Goal: Task Accomplishment & Management: Use online tool/utility

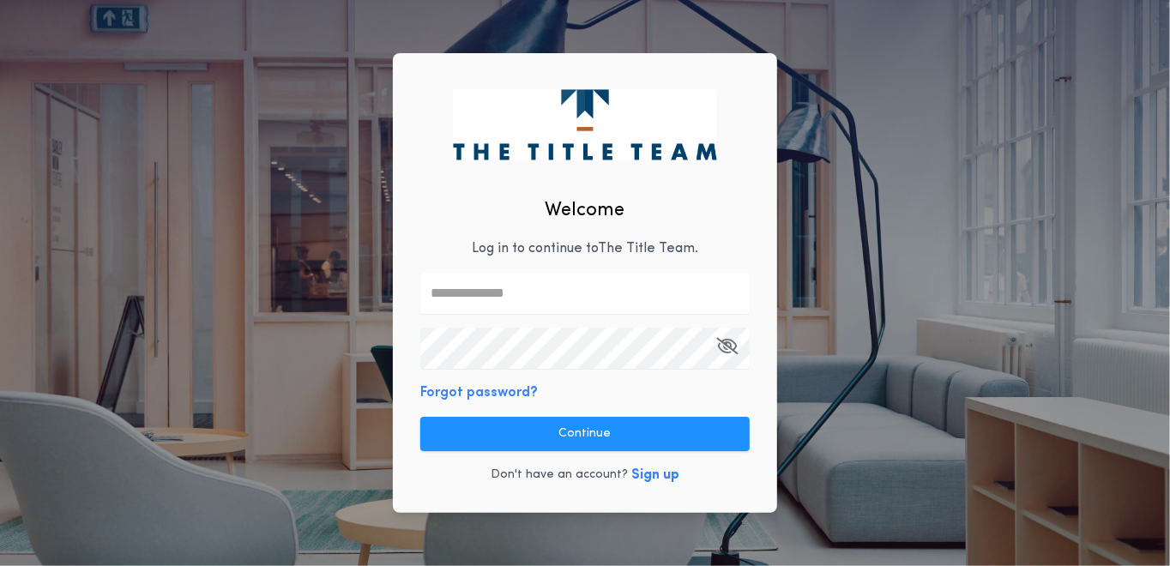
click at [473, 294] on input "text" at bounding box center [585, 293] width 330 height 41
type input "**********"
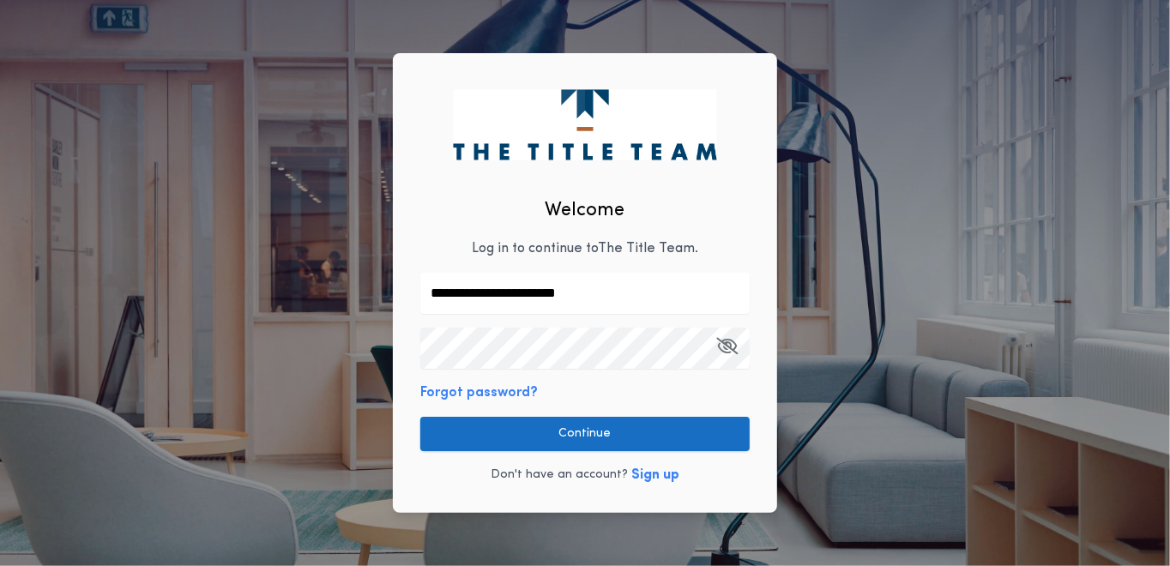
click at [619, 435] on button "Continue" at bounding box center [585, 434] width 330 height 34
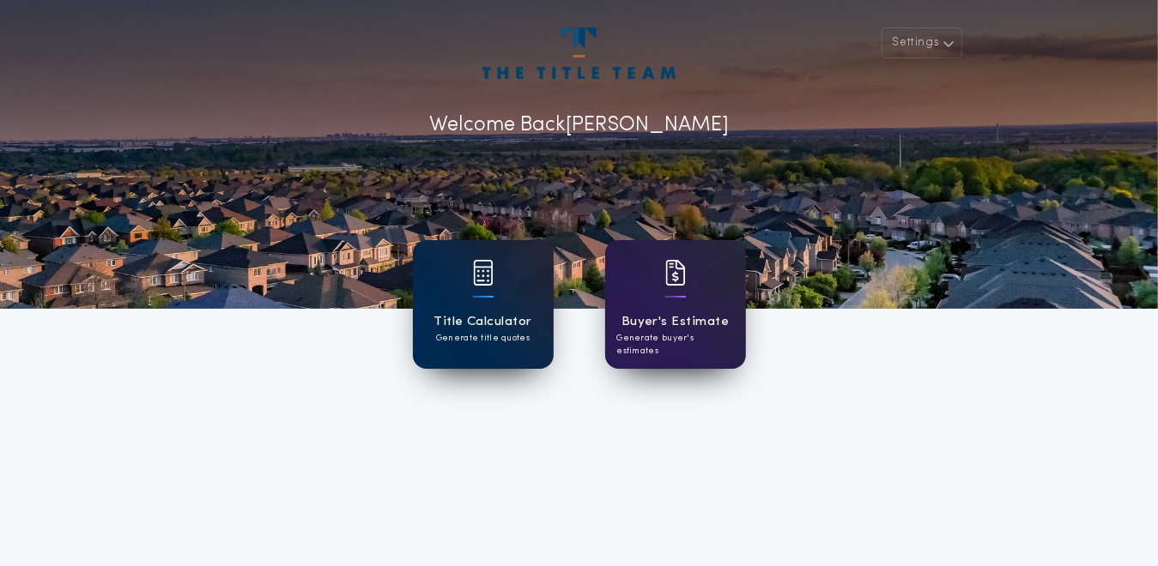
click at [476, 289] on div at bounding box center [483, 284] width 21 height 48
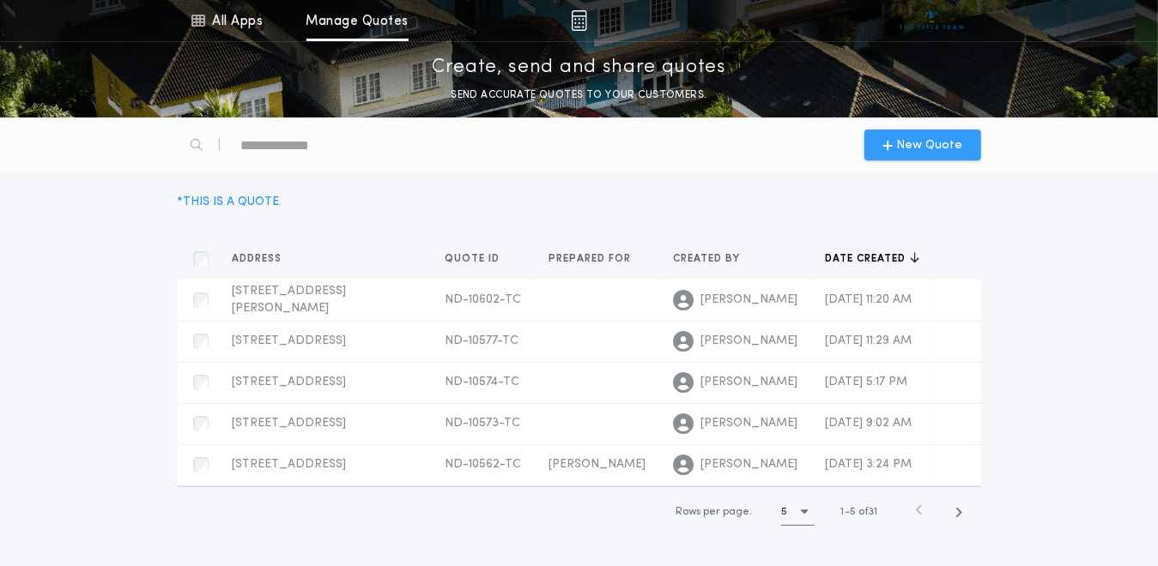
click at [906, 144] on span "New Quote" at bounding box center [929, 145] width 66 height 18
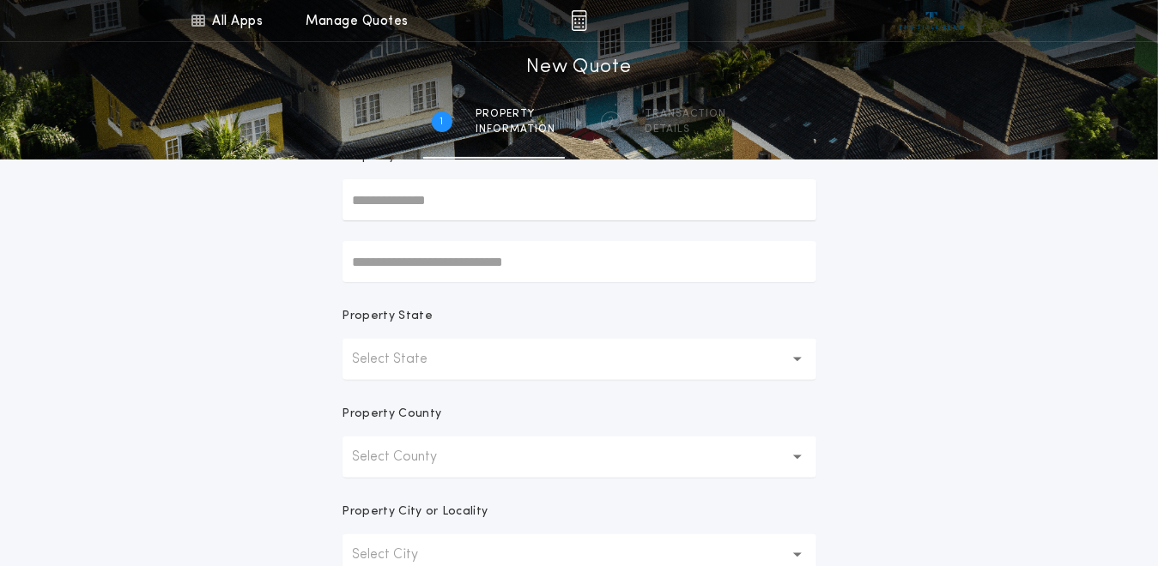
scroll to position [172, 0]
click at [779, 357] on button "Select State" at bounding box center [579, 358] width 474 height 41
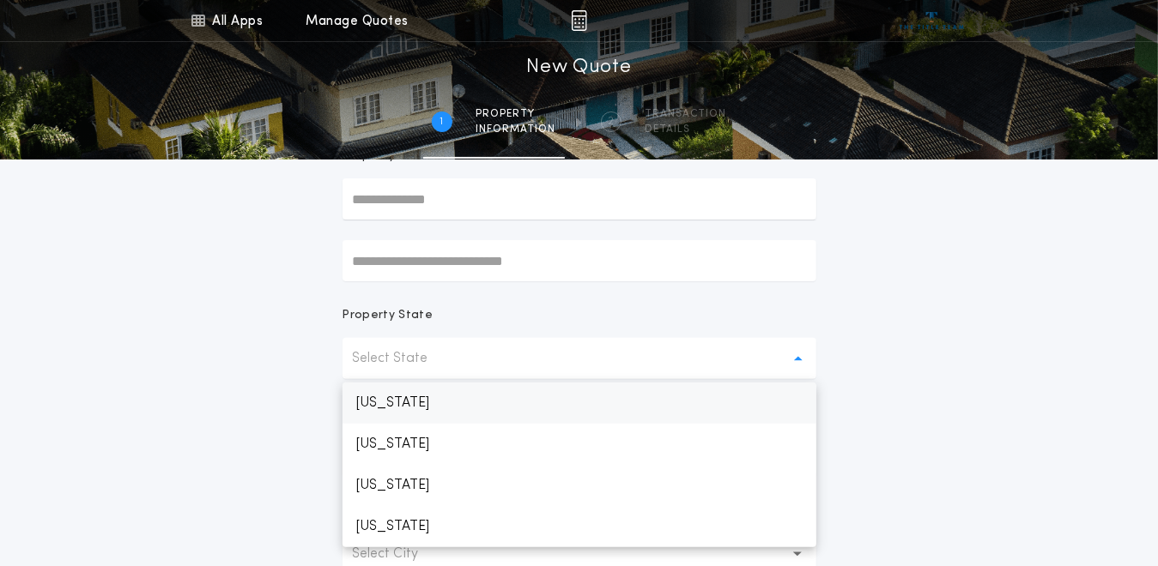
click at [386, 407] on p "[US_STATE]" at bounding box center [579, 403] width 474 height 41
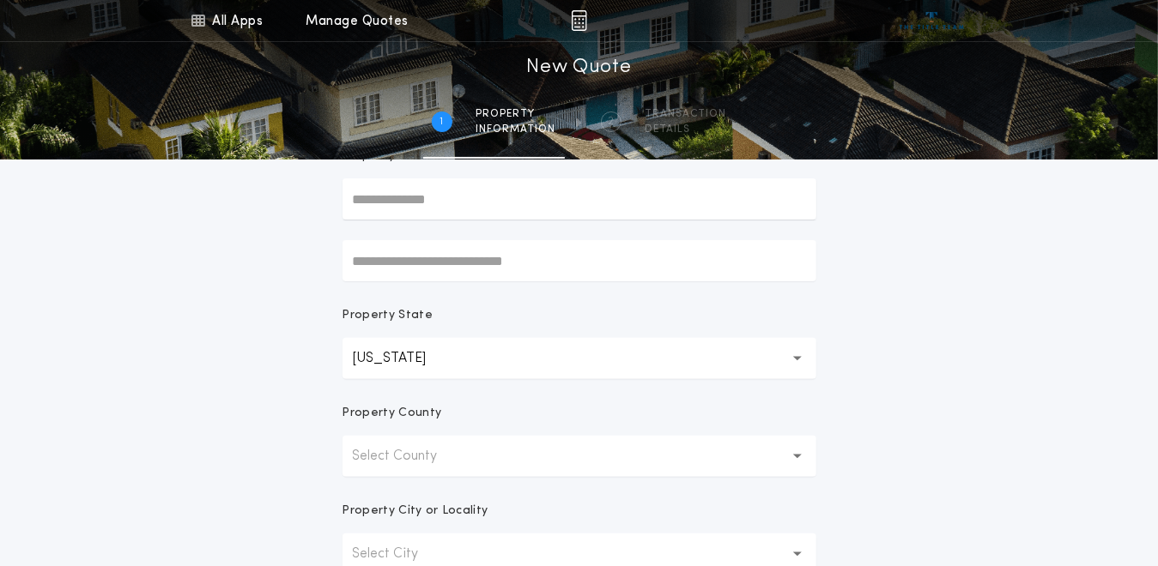
click at [421, 457] on p "Select County" at bounding box center [409, 456] width 112 height 21
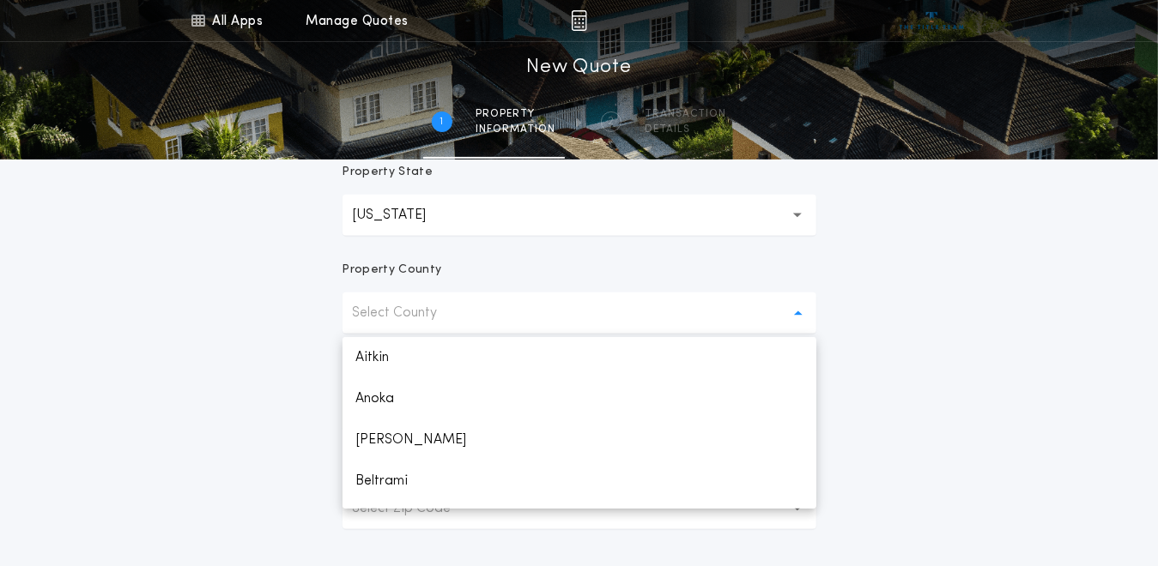
scroll to position [343, 0]
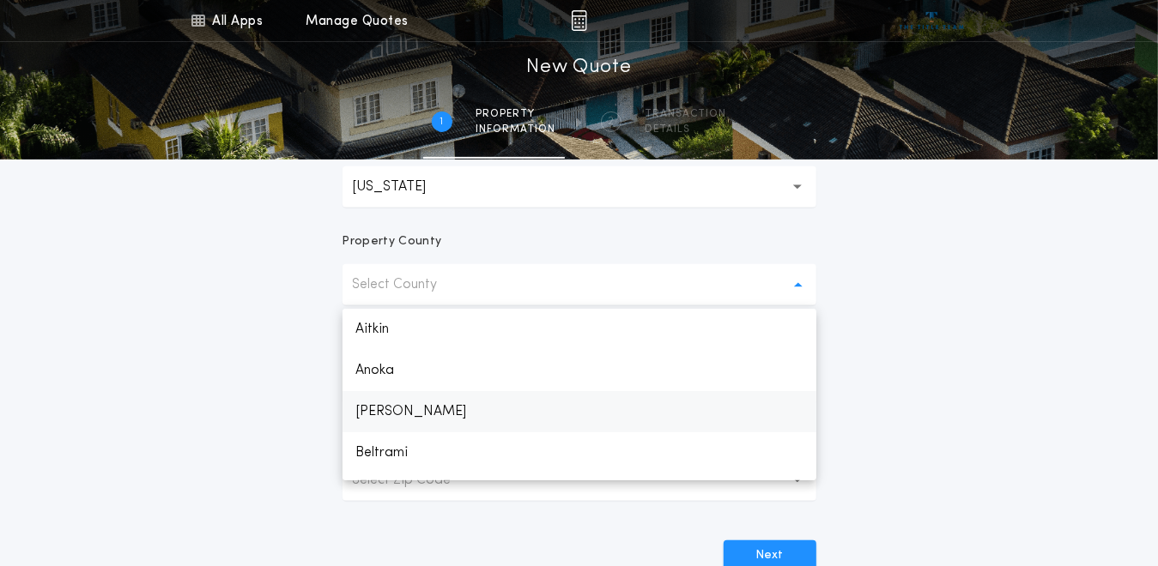
click at [397, 414] on p "[PERSON_NAME]" at bounding box center [579, 411] width 474 height 41
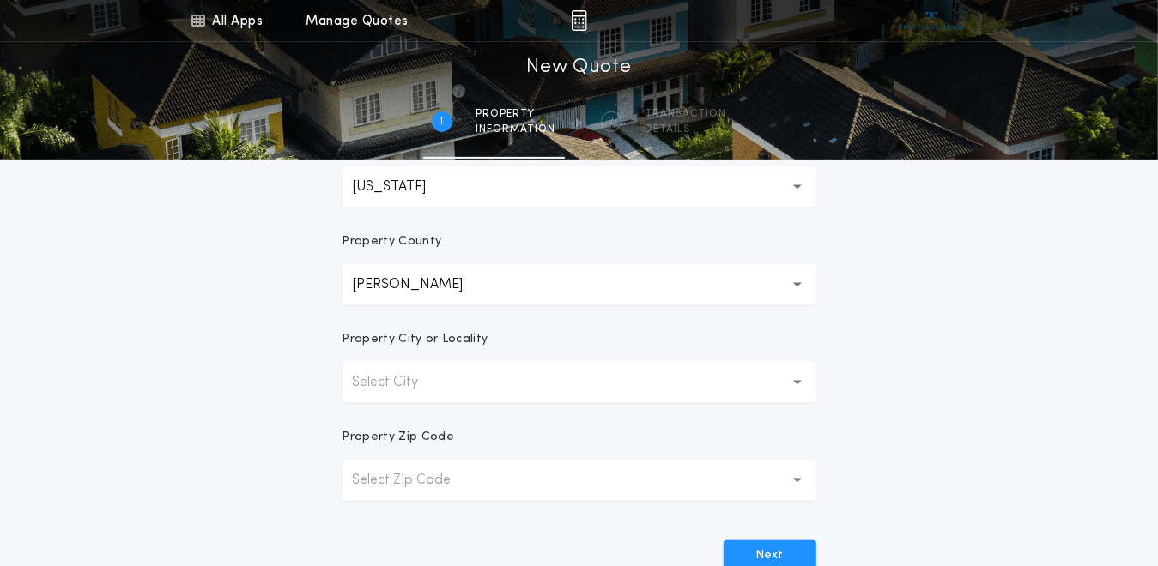
click at [449, 386] on button "Select City" at bounding box center [579, 382] width 474 height 41
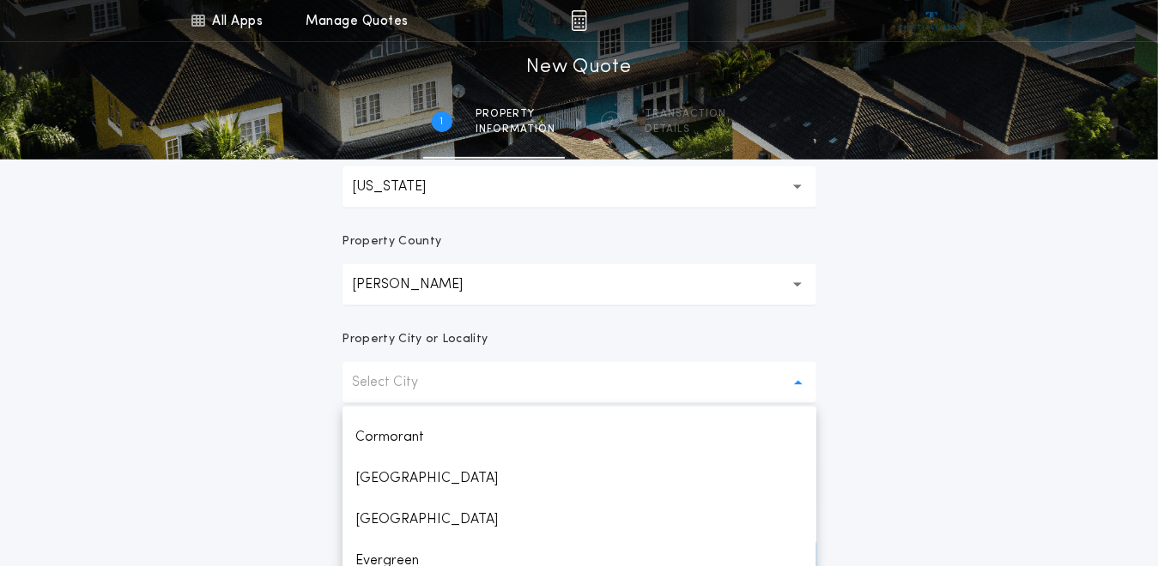
scroll to position [86, 0]
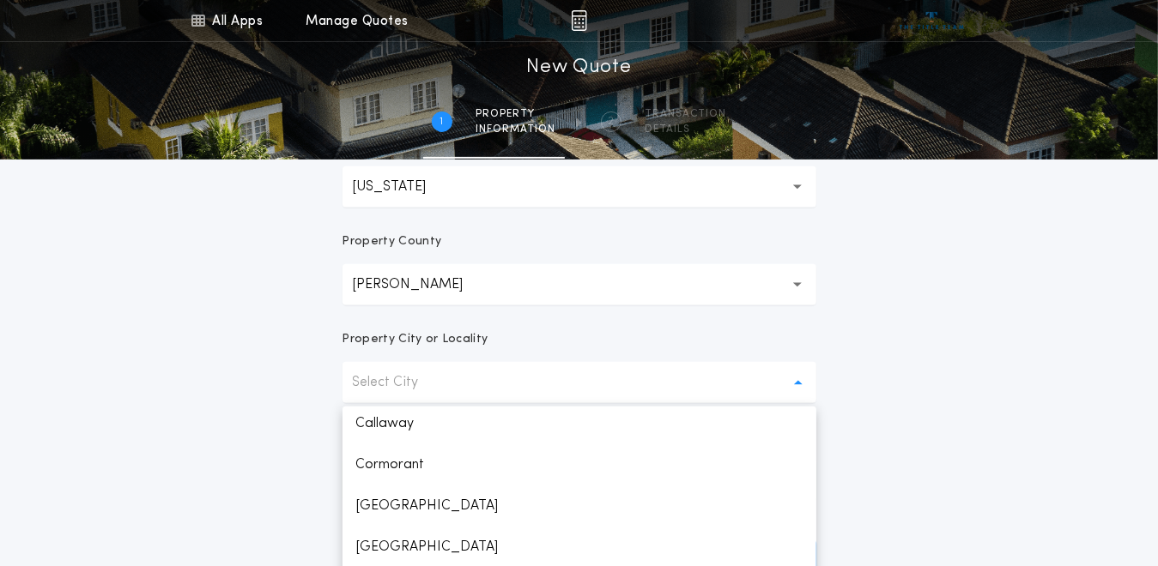
click at [550, 290] on button "[PERSON_NAME] ******" at bounding box center [579, 284] width 474 height 41
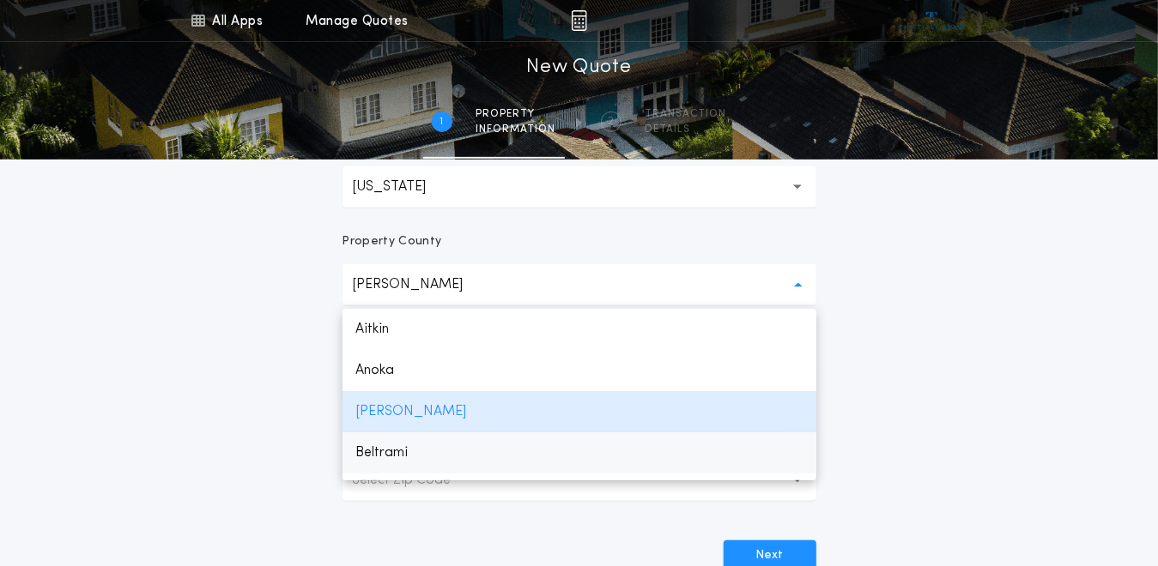
click at [431, 456] on p "Beltrami" at bounding box center [579, 452] width 474 height 41
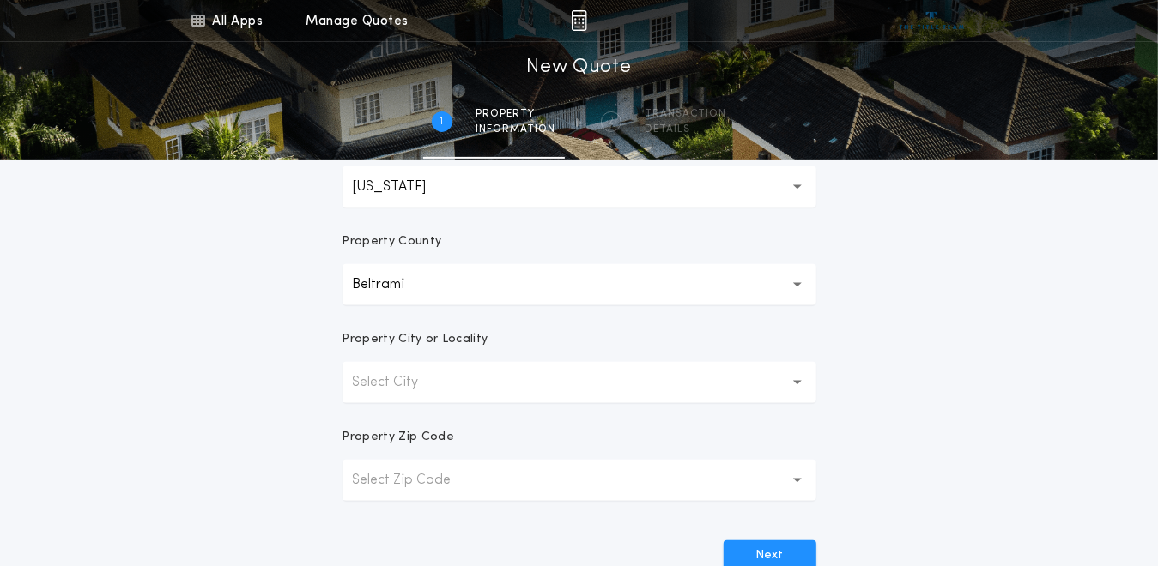
click at [455, 386] on button "Select City" at bounding box center [579, 382] width 474 height 41
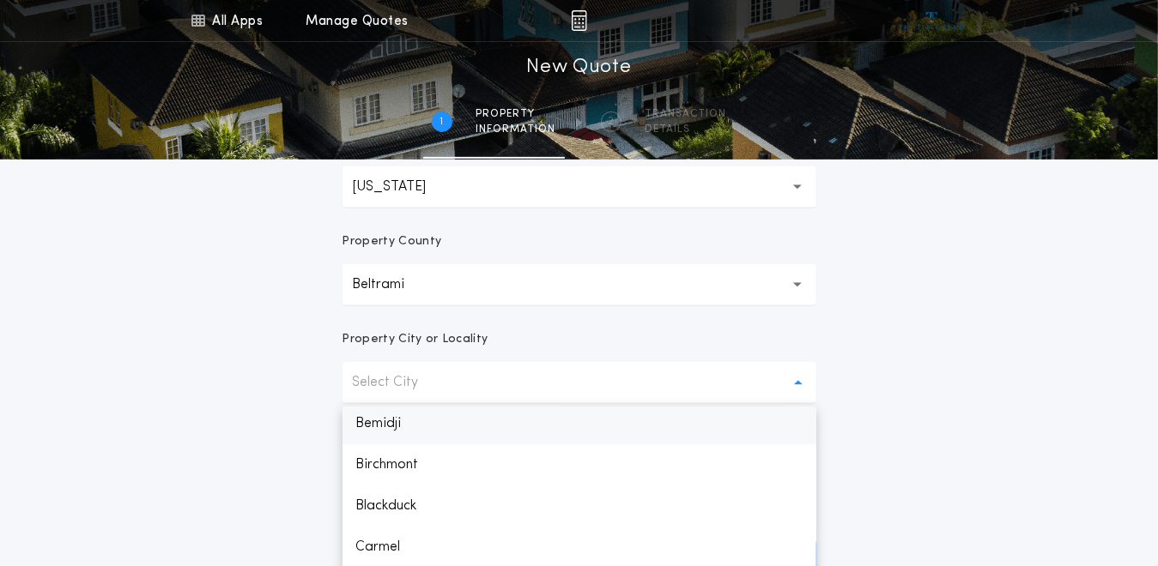
click at [388, 429] on p "Bemidji" at bounding box center [579, 423] width 474 height 41
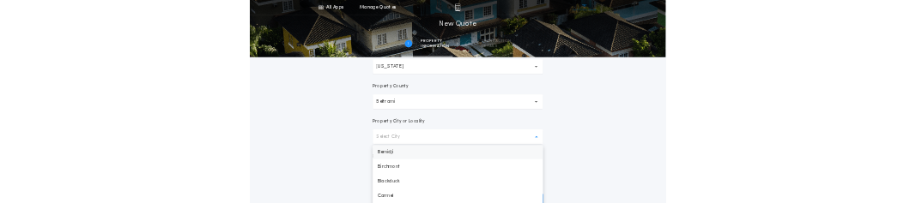
scroll to position [82, 0]
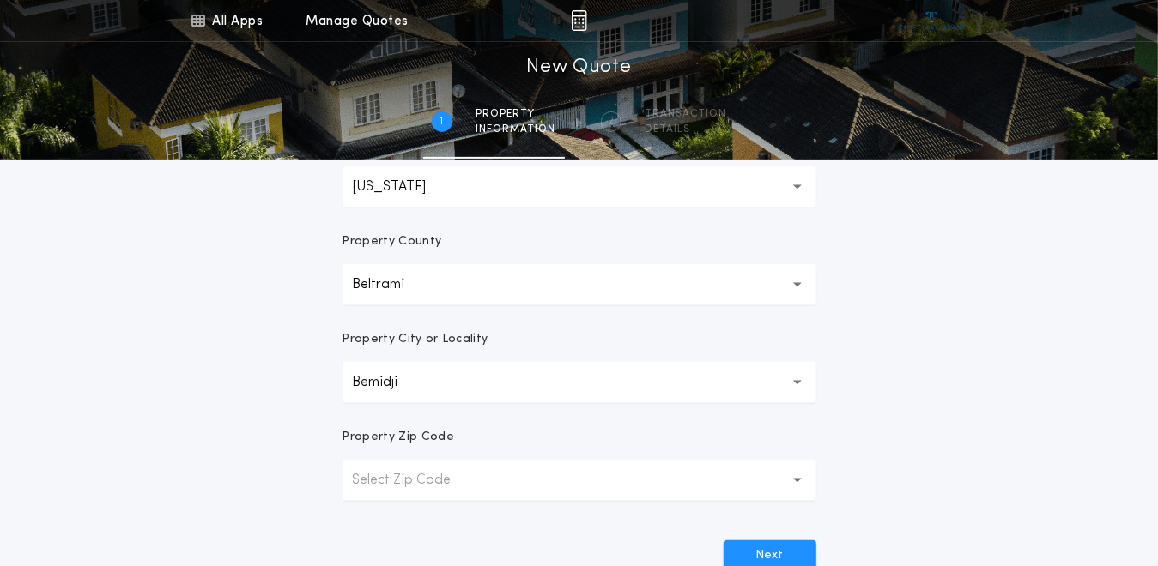
click at [1031, 338] on div "All Apps Title Calculator Buyer's Estimate Menu All Apps Manage Quotes 1 /2 New…" at bounding box center [579, 147] width 1158 height 981
click at [770, 554] on button "Next" at bounding box center [769, 556] width 93 height 31
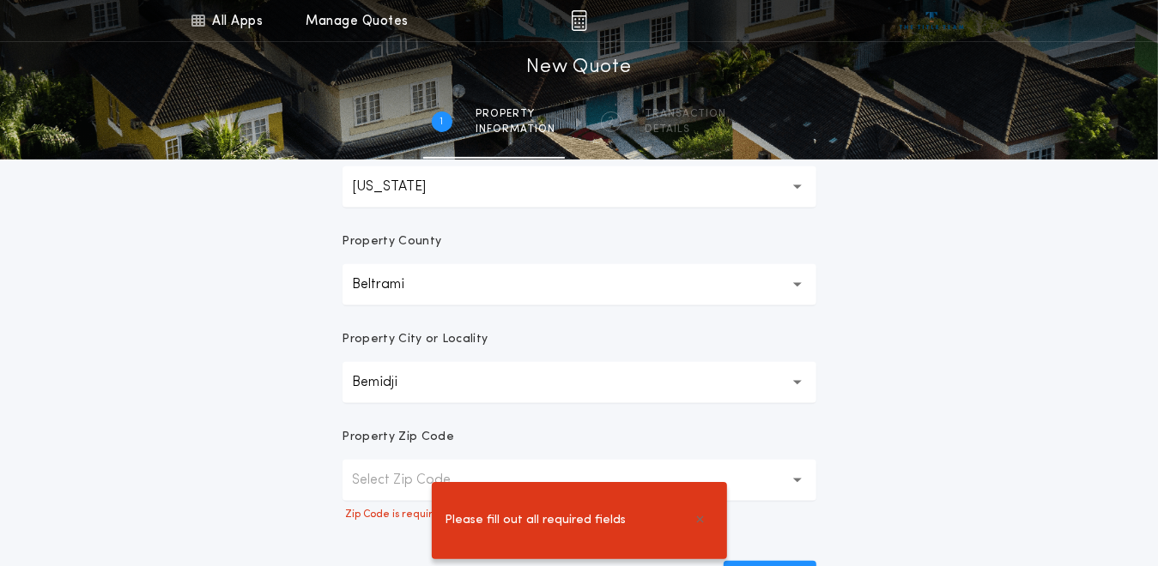
click at [975, 406] on div "All Apps Title Calculator Buyer's Estimate Menu All Apps Manage Quotes 1 /2 New…" at bounding box center [579, 157] width 1158 height 1001
click at [566, 529] on span "Please fill out all required fields" at bounding box center [535, 520] width 181 height 19
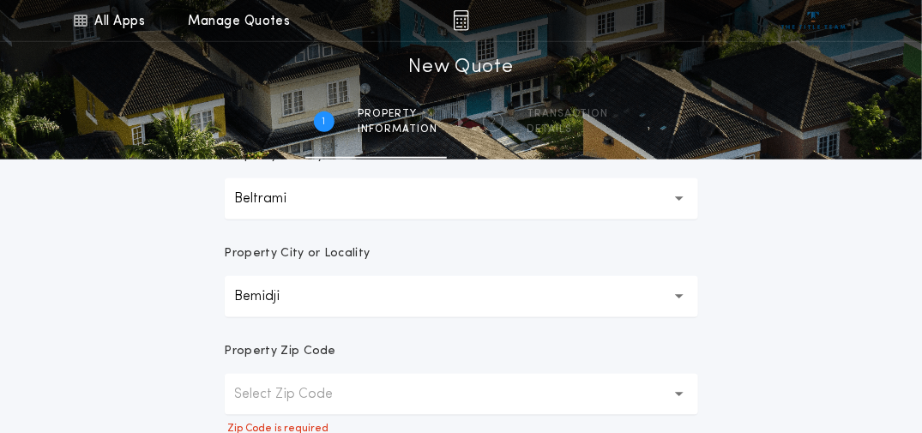
scroll to position [515, 0]
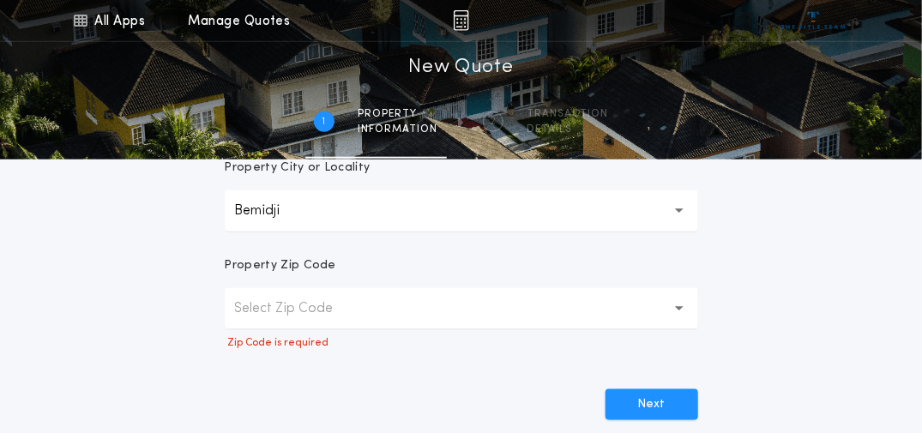
click at [281, 302] on p "Select Zip Code" at bounding box center [298, 309] width 126 height 21
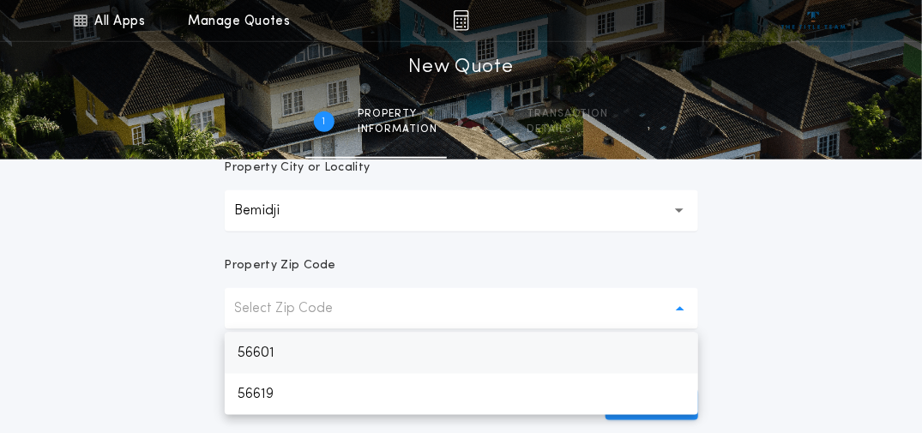
click at [256, 350] on p "56601" at bounding box center [462, 353] width 474 height 41
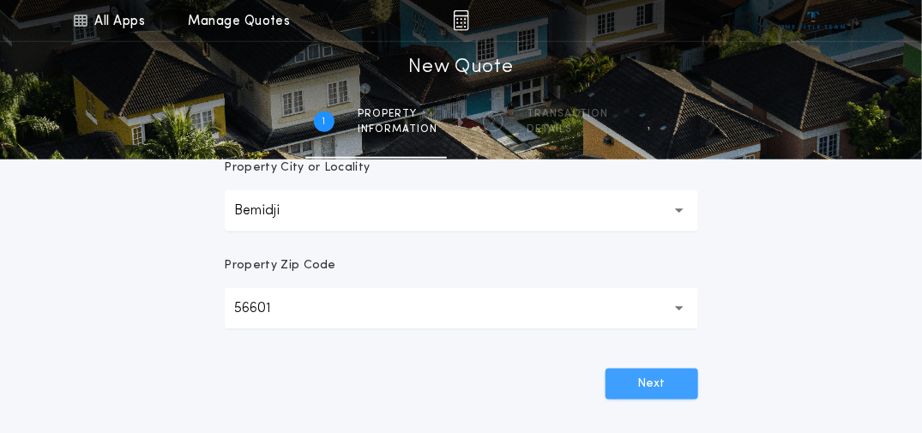
click at [669, 387] on button "Next" at bounding box center [652, 384] width 93 height 31
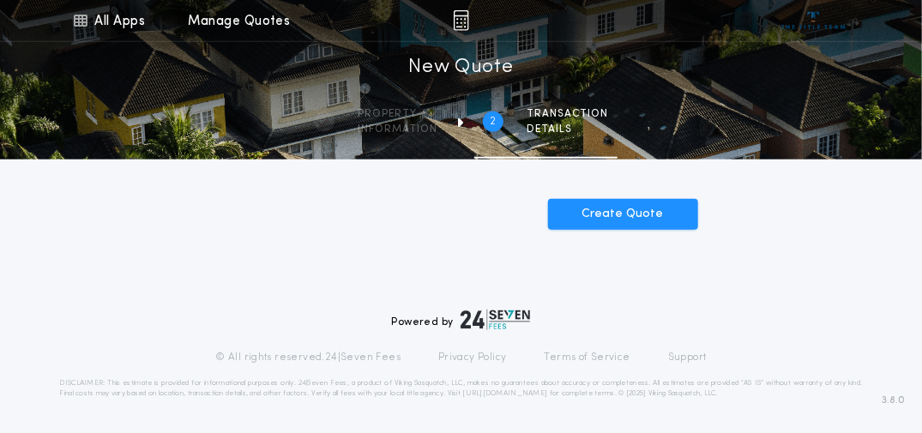
scroll to position [512, 0]
click at [629, 219] on button "Create Quote" at bounding box center [623, 214] width 150 height 31
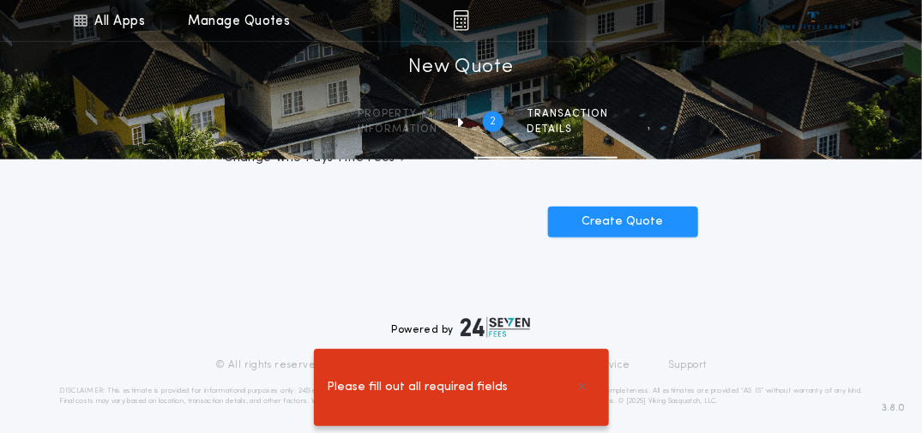
scroll to position [581, 0]
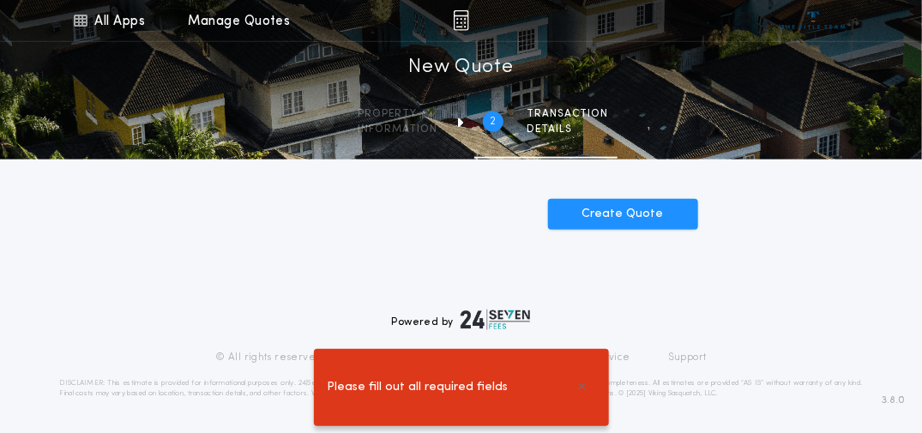
click at [576, 354] on div "Please fill out all required fields" at bounding box center [461, 387] width 295 height 77
click at [579, 392] on icon "button" at bounding box center [583, 387] width 8 height 10
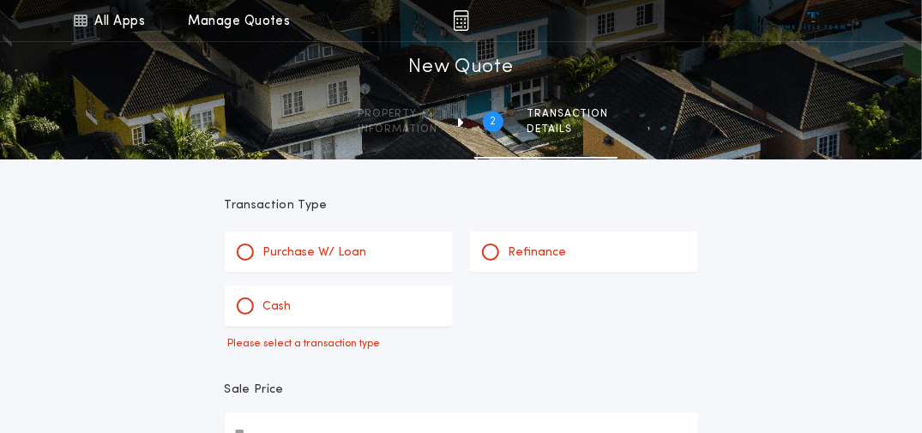
scroll to position [0, 0]
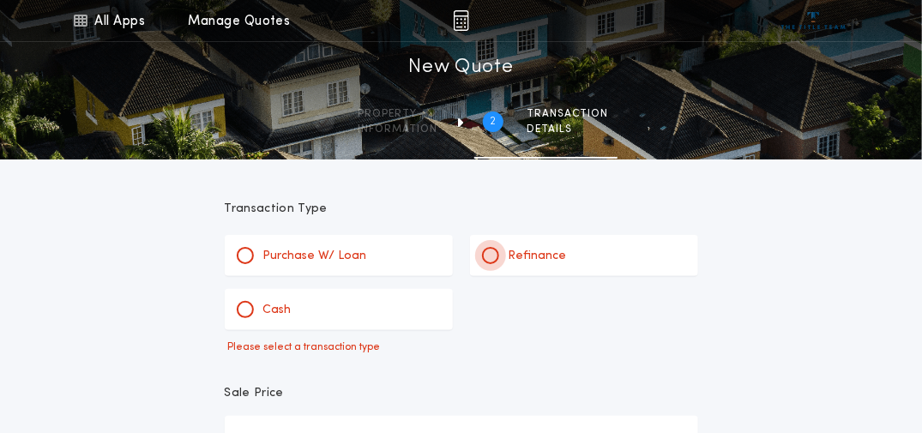
click at [493, 255] on div at bounding box center [491, 255] width 9 height 9
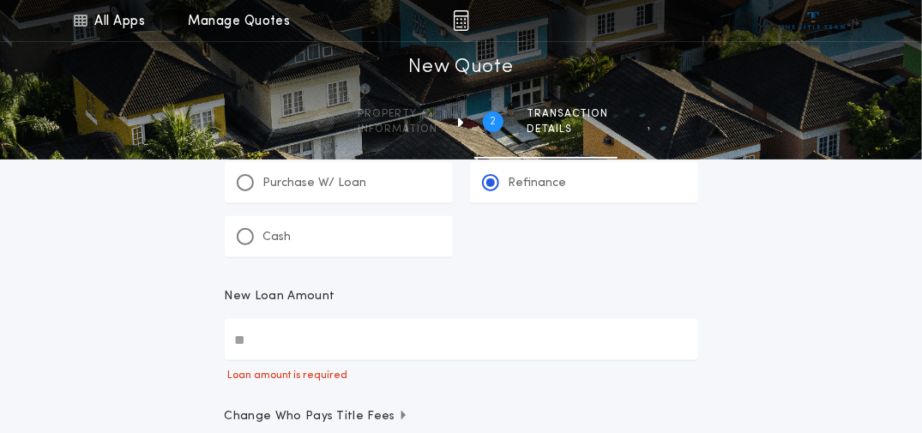
scroll to position [172, 0]
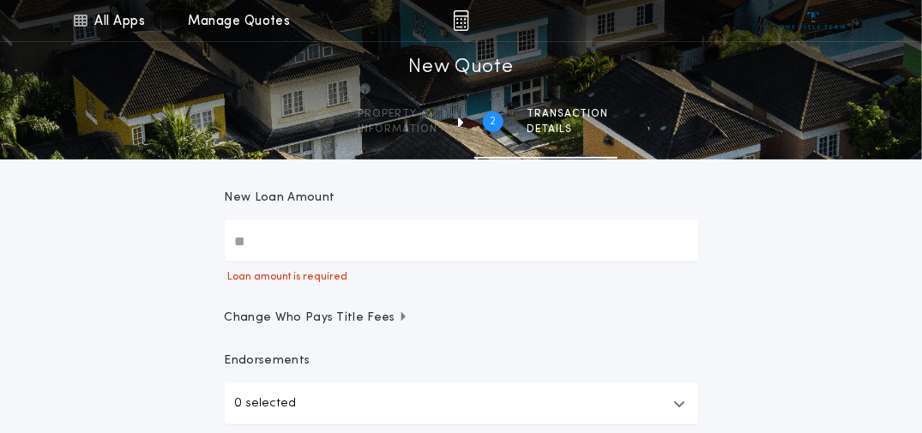
click at [245, 243] on input "New Loan Amount" at bounding box center [462, 241] width 474 height 41
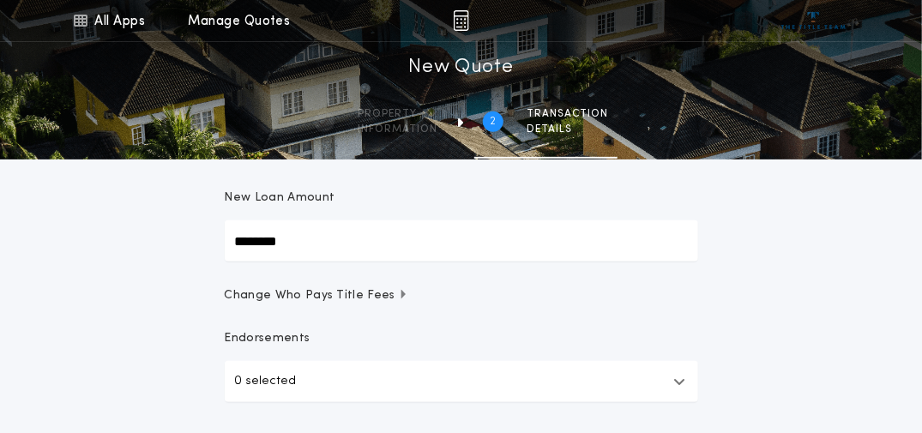
type input "********"
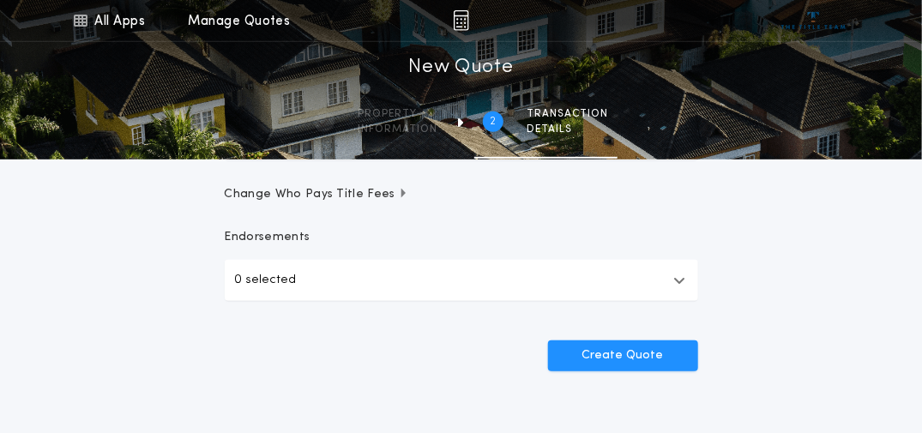
scroll to position [343, 0]
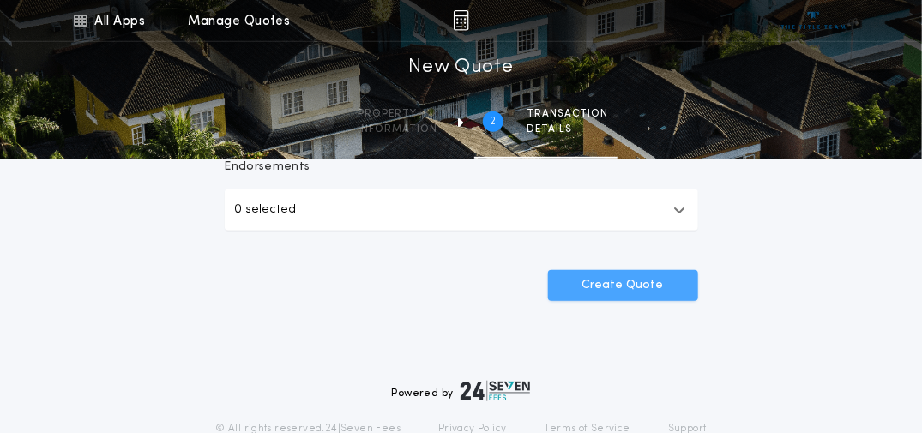
click at [612, 280] on button "Create Quote" at bounding box center [623, 285] width 150 height 31
